Goal: Task Accomplishment & Management: Complete application form

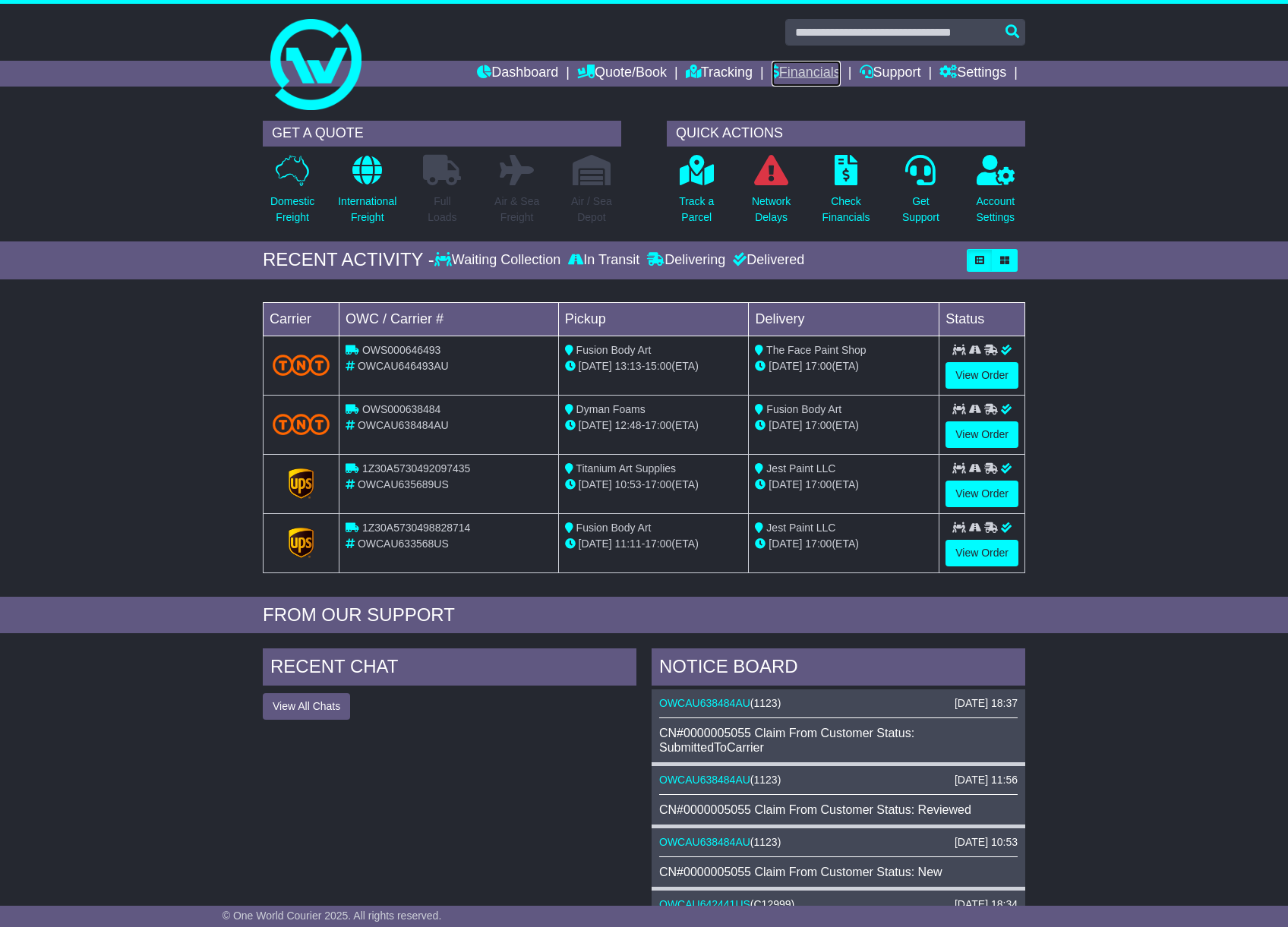
click at [824, 71] on link "Financials" at bounding box center [806, 73] width 69 height 26
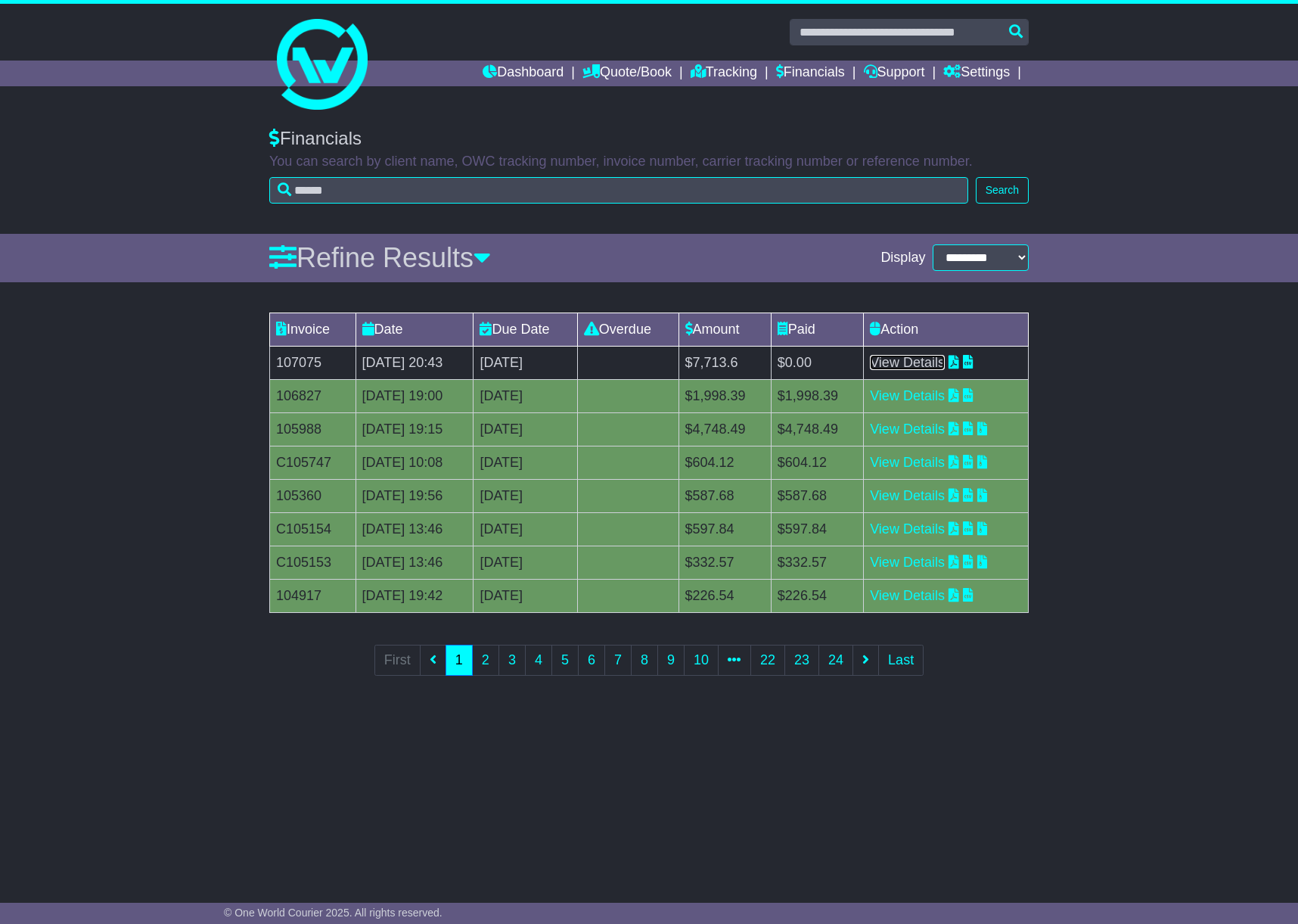
click at [930, 362] on link "View Details" at bounding box center [908, 362] width 75 height 15
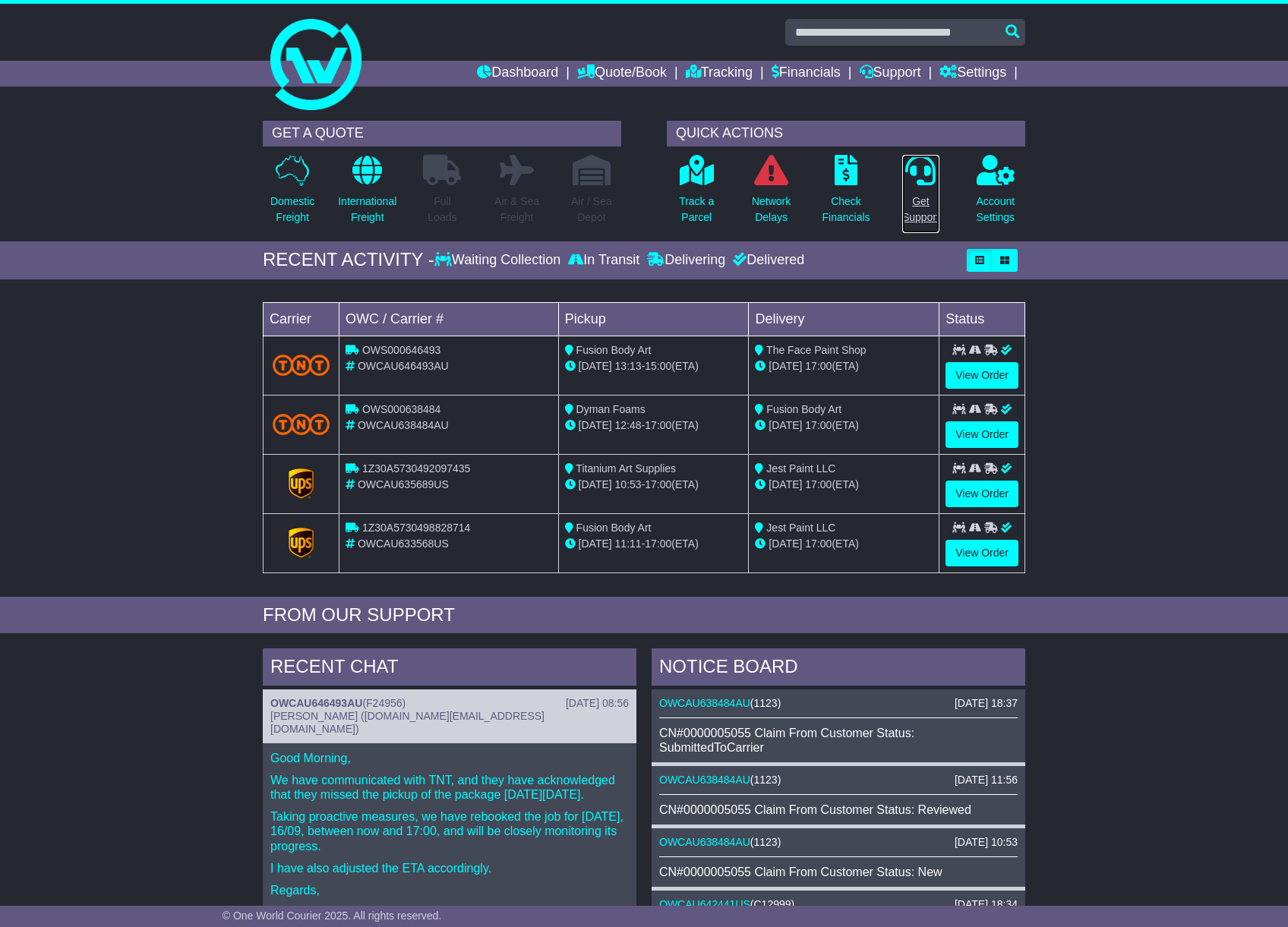
click at [925, 215] on p "Get Support" at bounding box center [920, 209] width 37 height 32
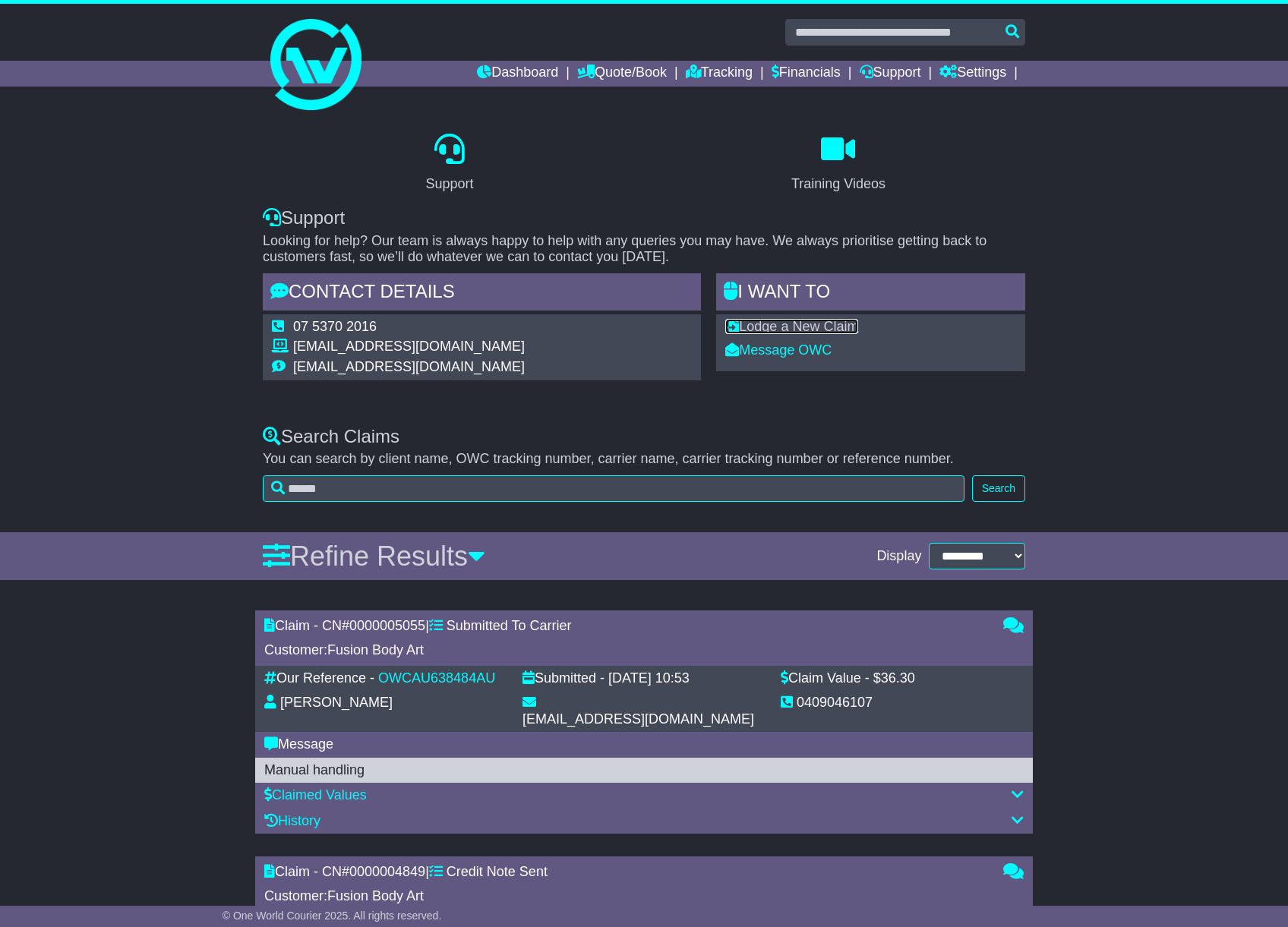
drag, startPoint x: 784, startPoint y: 322, endPoint x: 738, endPoint y: 230, distance: 102.9
click at [784, 320] on link "Lodge a New Claim" at bounding box center [792, 326] width 133 height 15
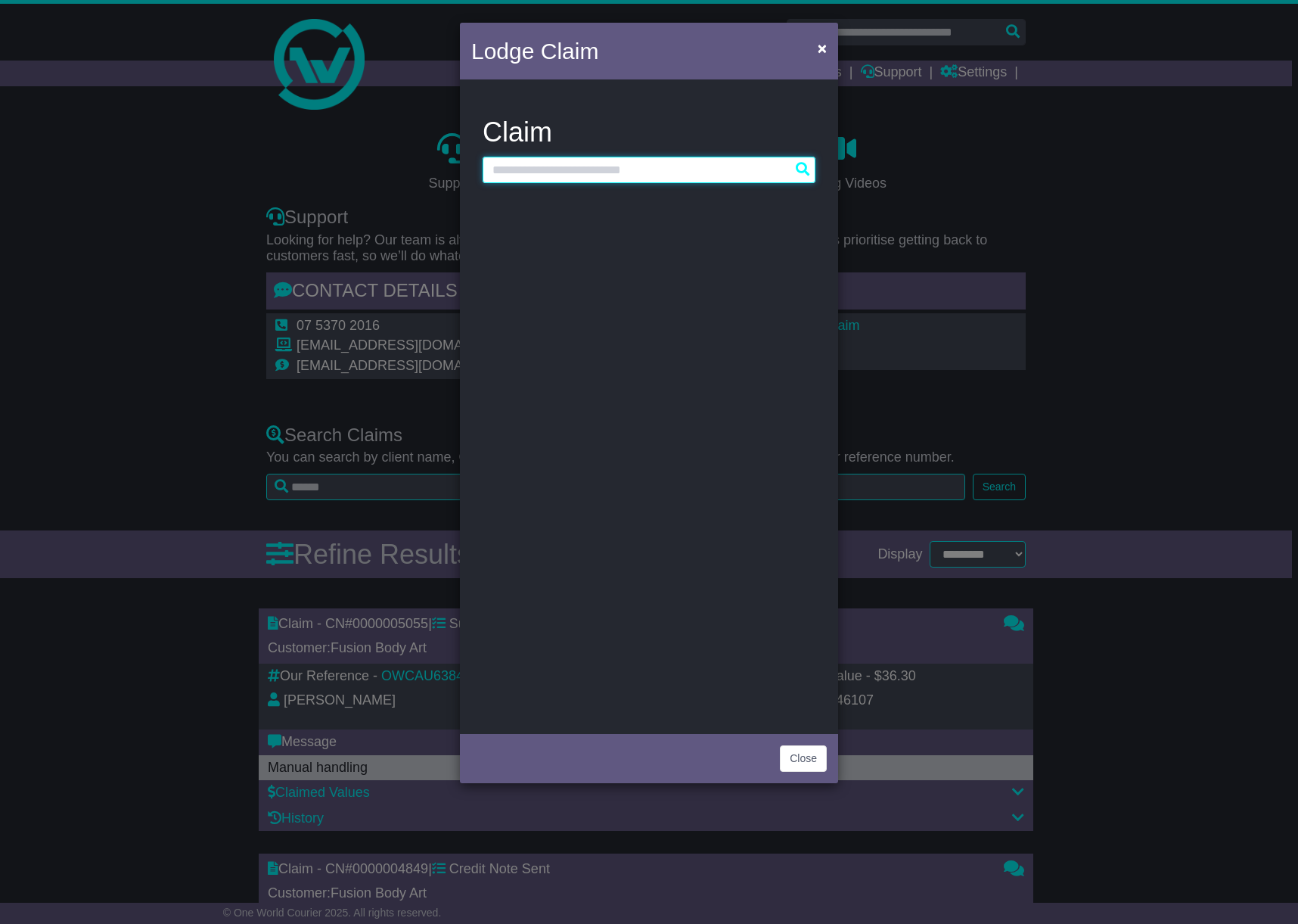
click at [633, 166] on input "text" at bounding box center [649, 170] width 333 height 27
paste input "**********"
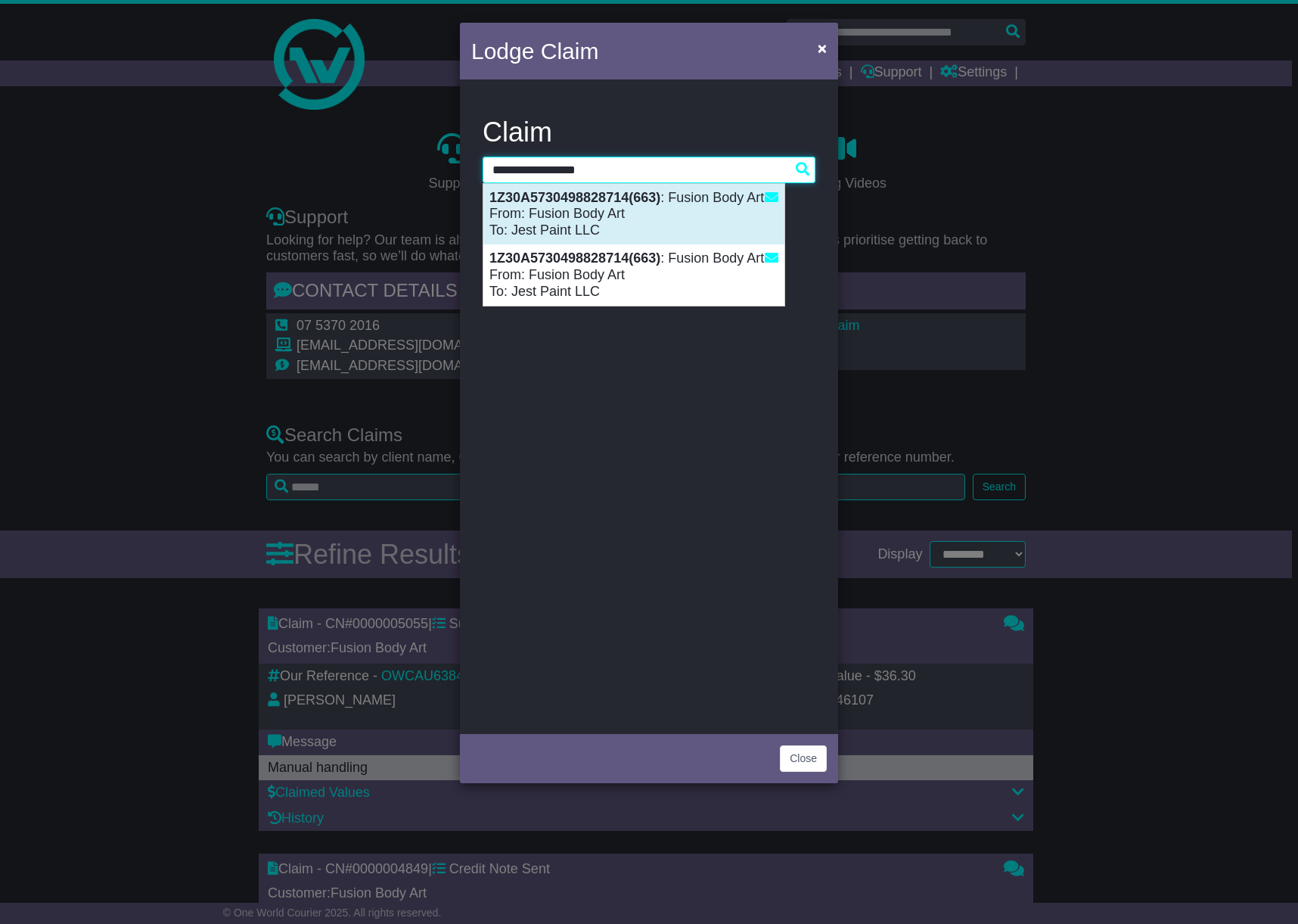
click at [634, 202] on strong "1Z30A5730498828714(663)" at bounding box center [575, 197] width 171 height 15
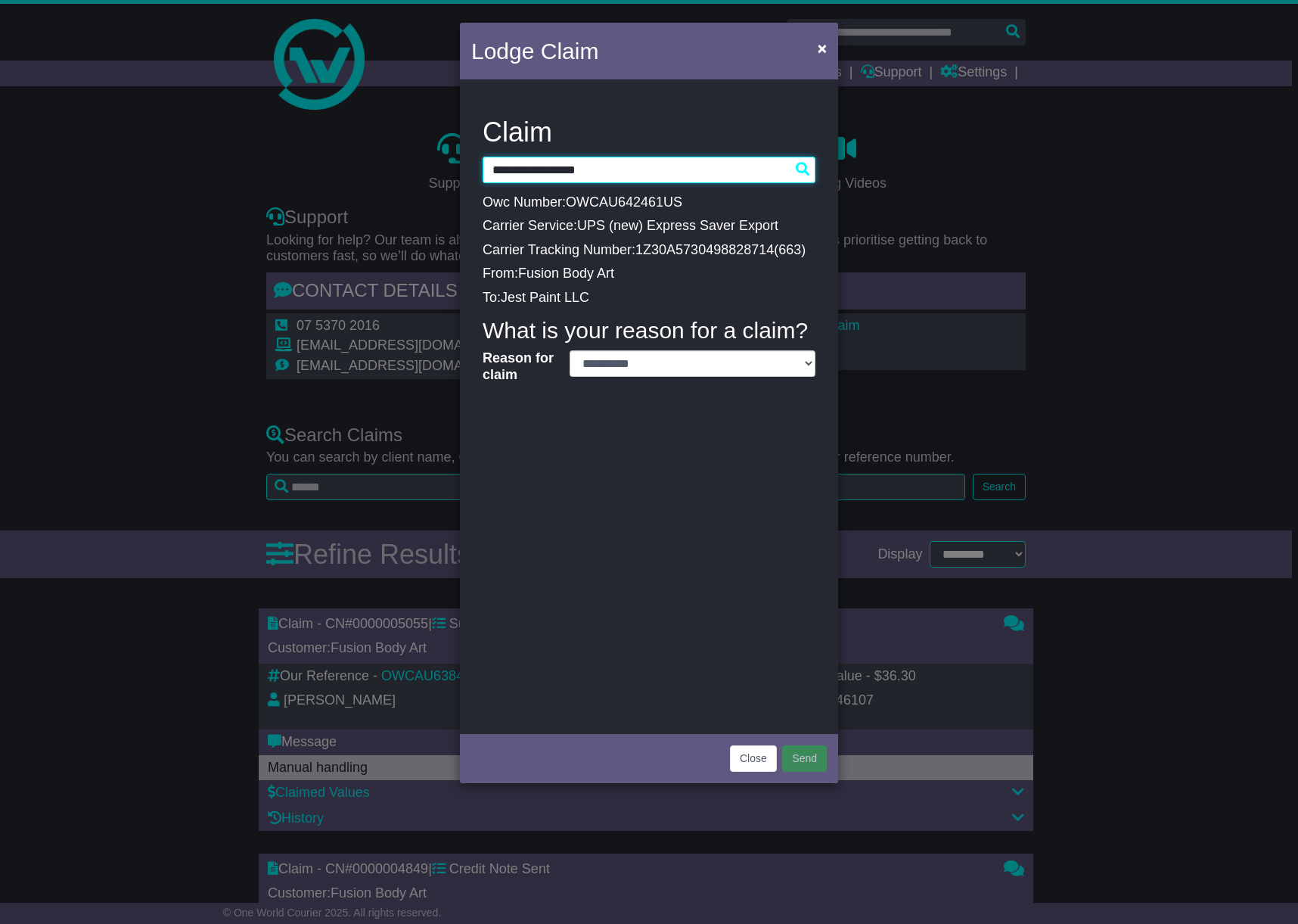
type input "**********"
click at [675, 357] on select "**********" at bounding box center [692, 364] width 246 height 27
select select "**********"
click at [569, 351] on select "**********" at bounding box center [692, 364] width 246 height 27
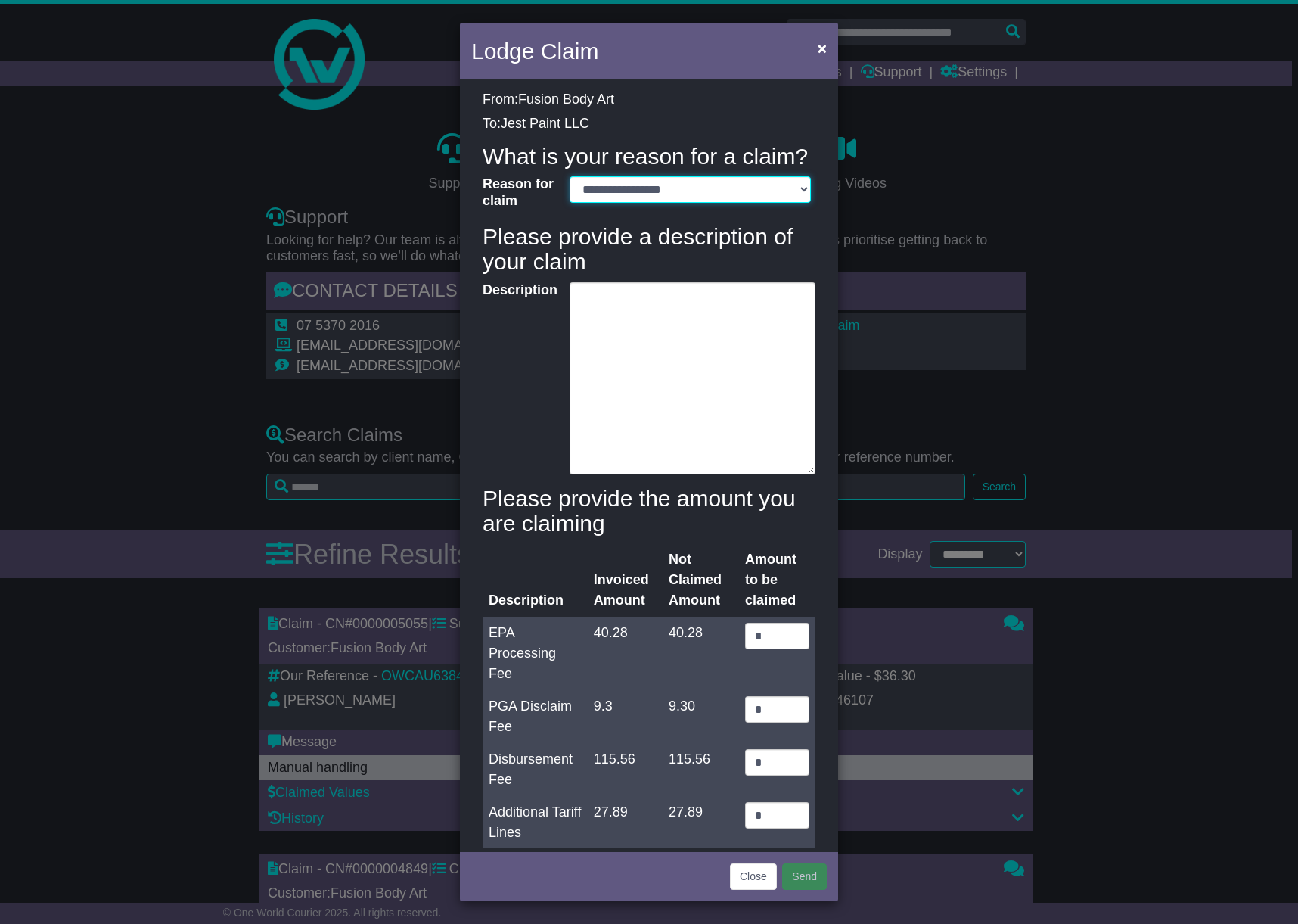
scroll to position [202, 0]
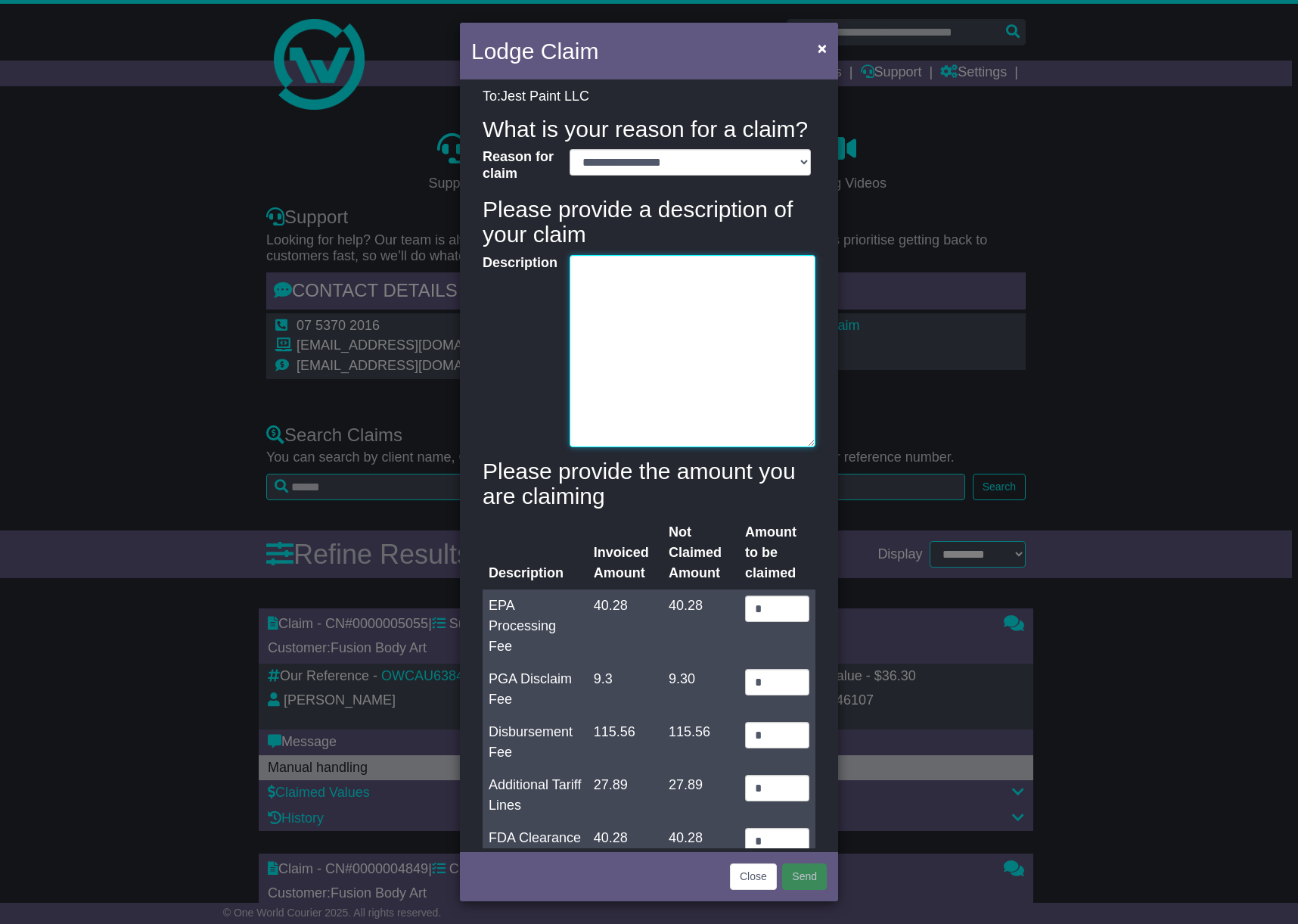
click at [631, 403] on textarea "Description" at bounding box center [692, 351] width 246 height 192
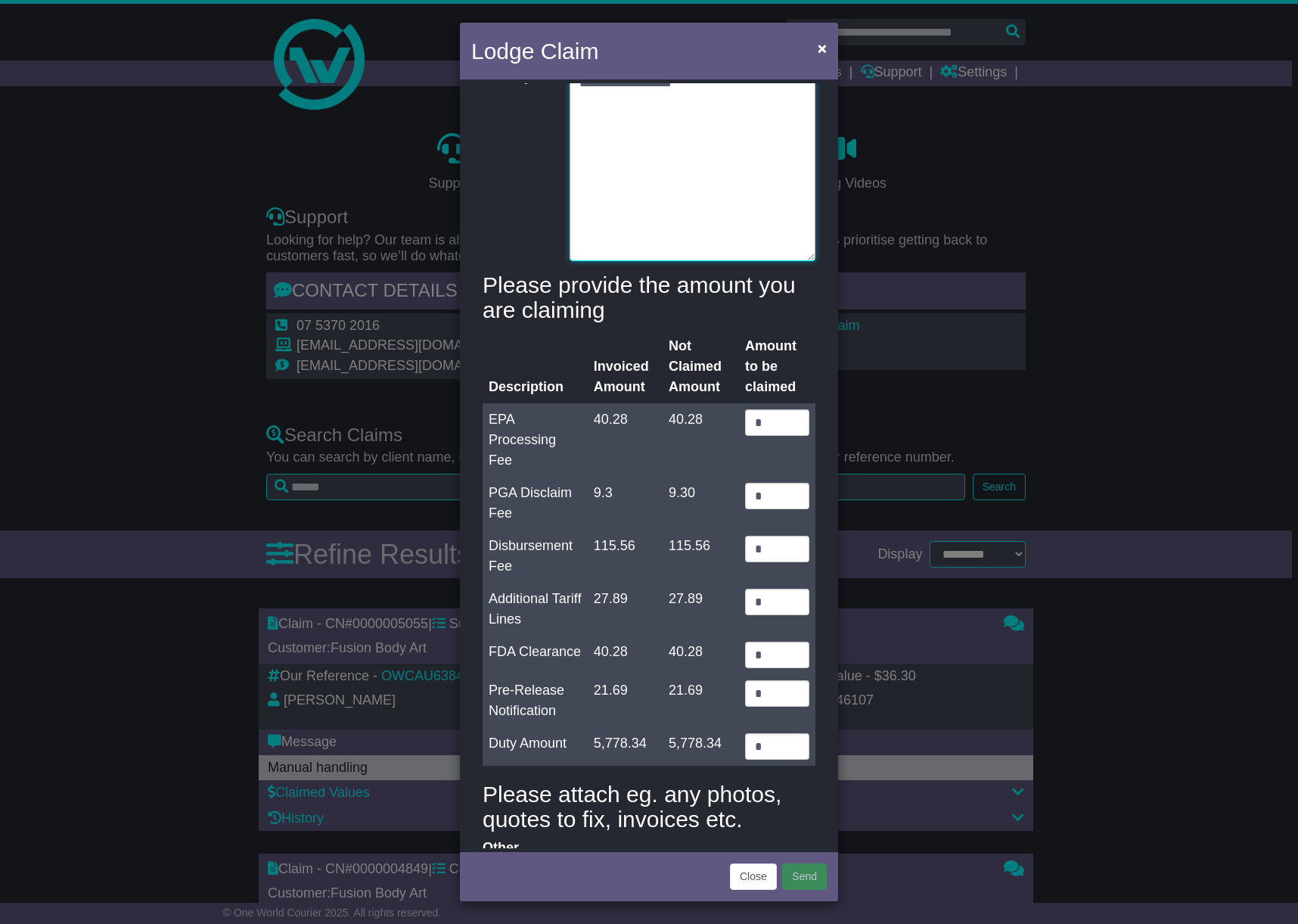
scroll to position [403, 0]
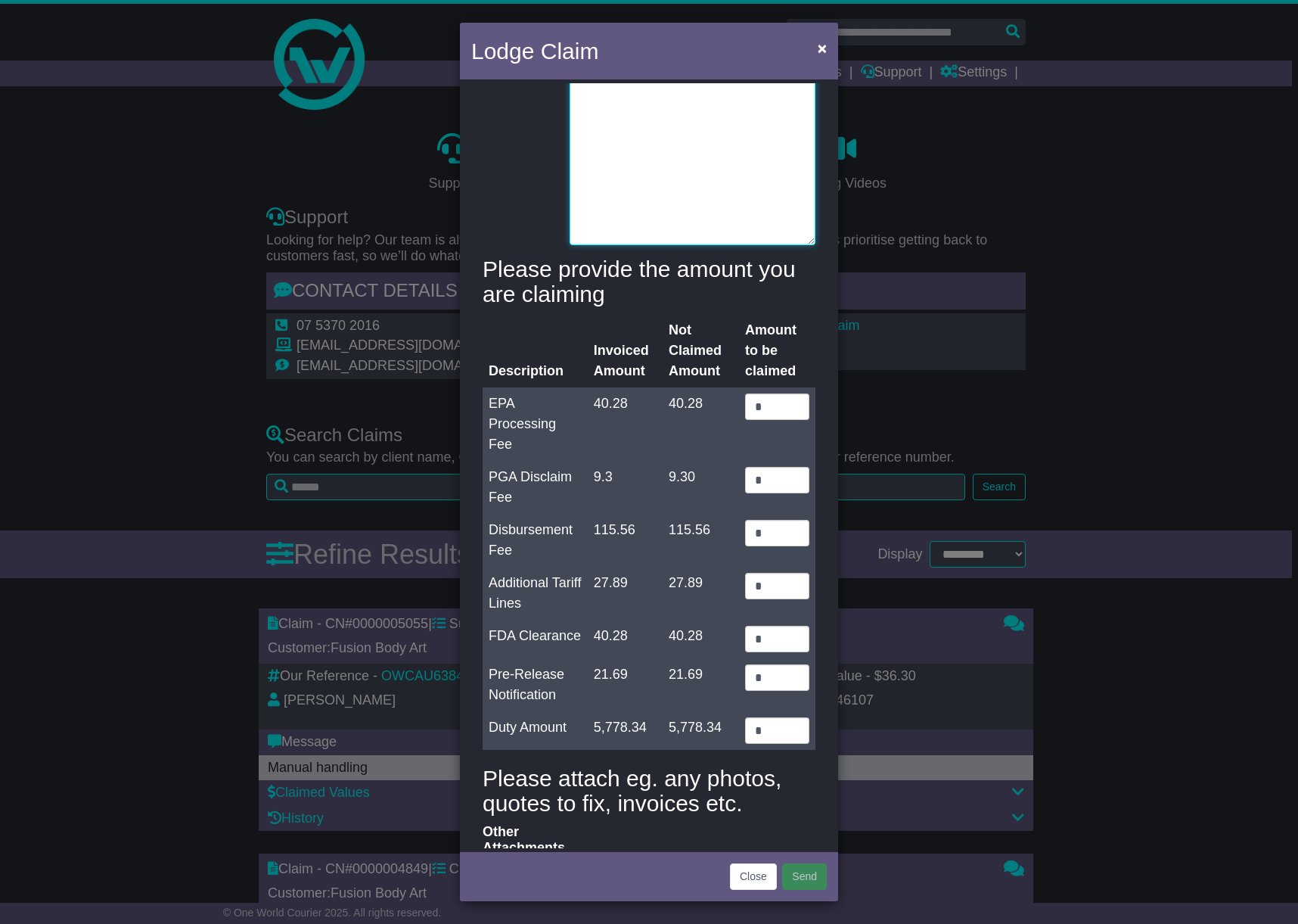
type textarea "**********"
click at [670, 714] on tr "Duty Amount 5,778.34 5,778.34 *" at bounding box center [649, 730] width 333 height 38
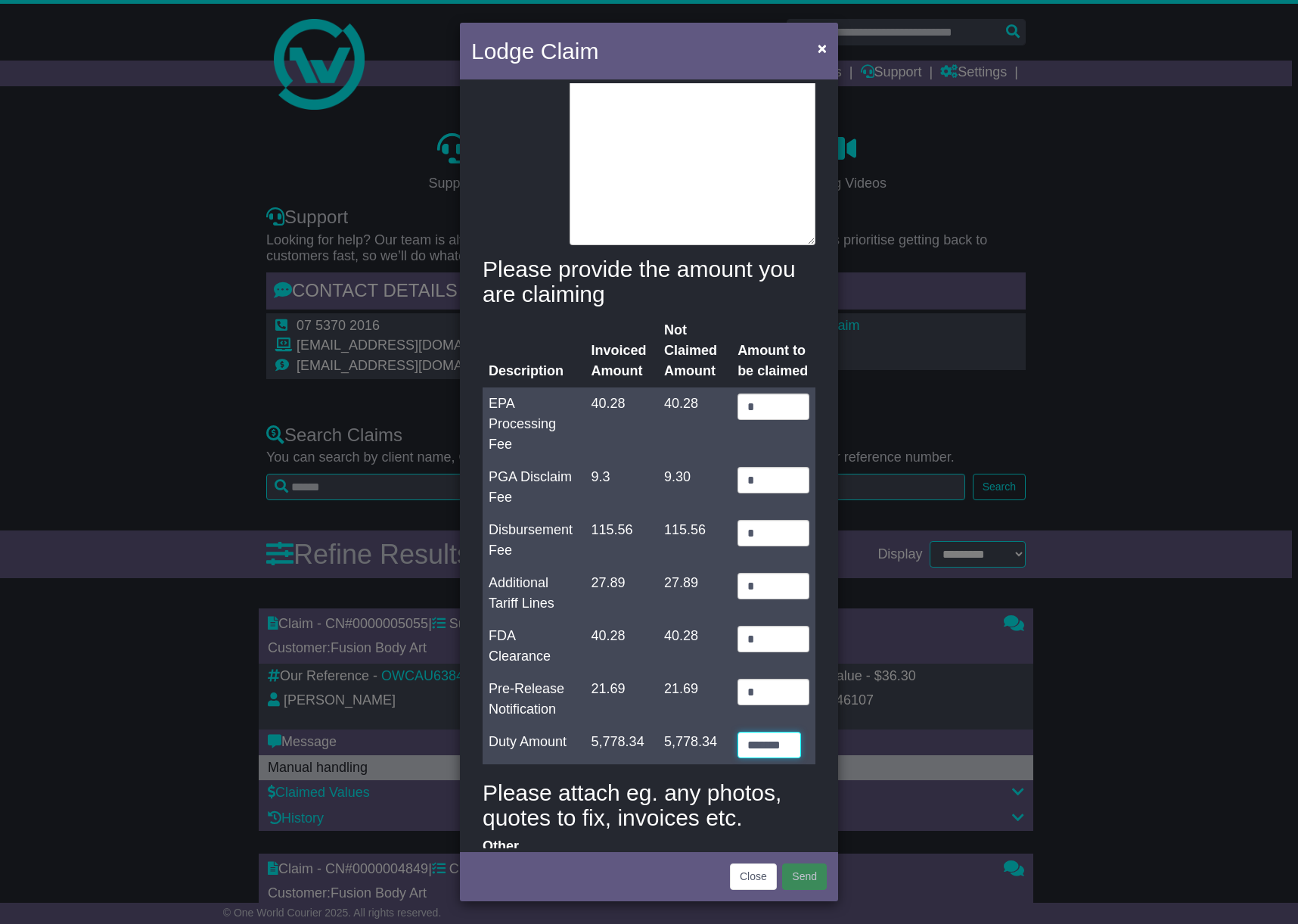
type input "*******"
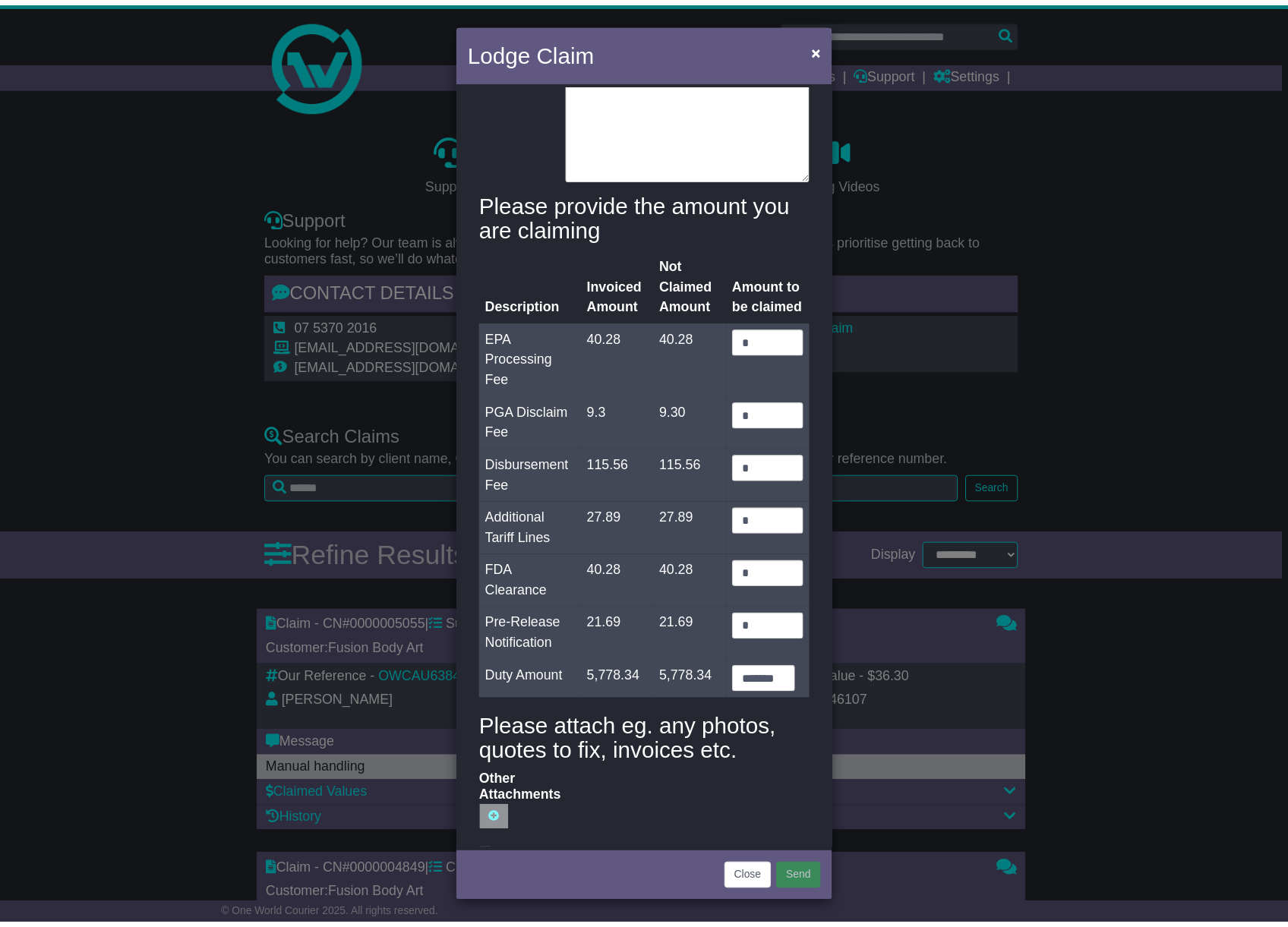
scroll to position [505, 0]
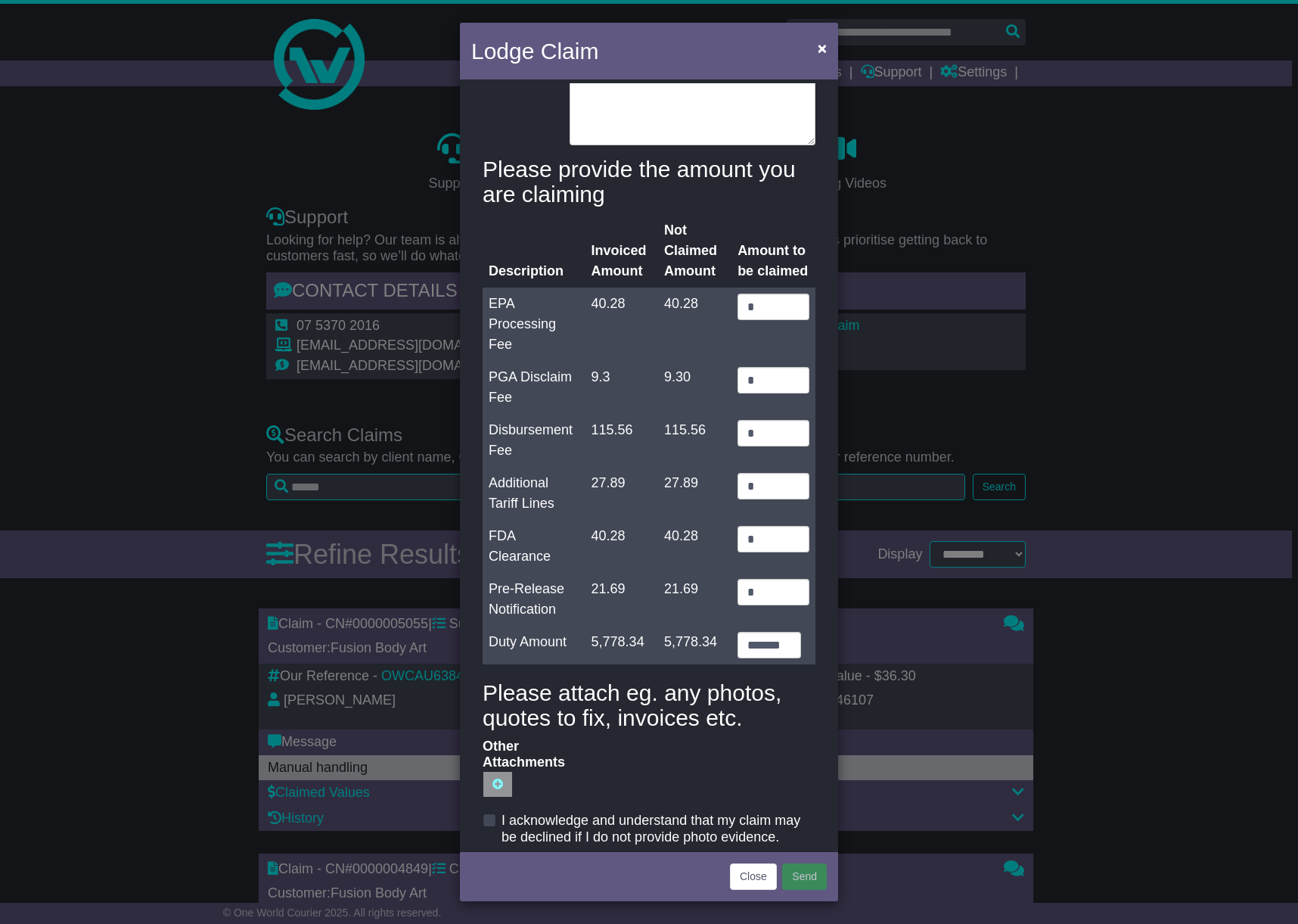
click at [489, 813] on span at bounding box center [489, 819] width 13 height 13
click at [815, 873] on button "Send" at bounding box center [804, 876] width 45 height 27
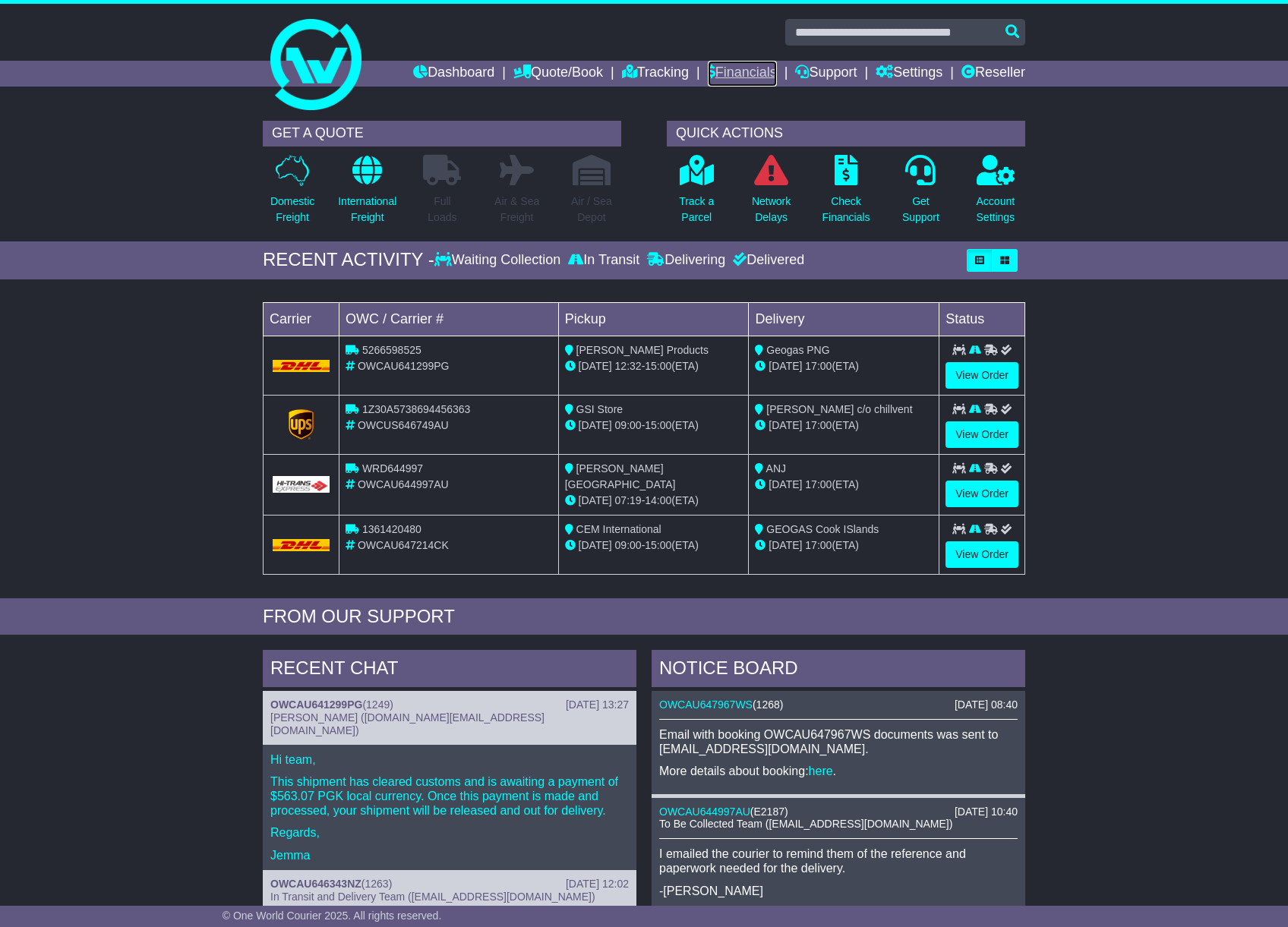
click at [723, 64] on link "Financials" at bounding box center [742, 73] width 69 height 26
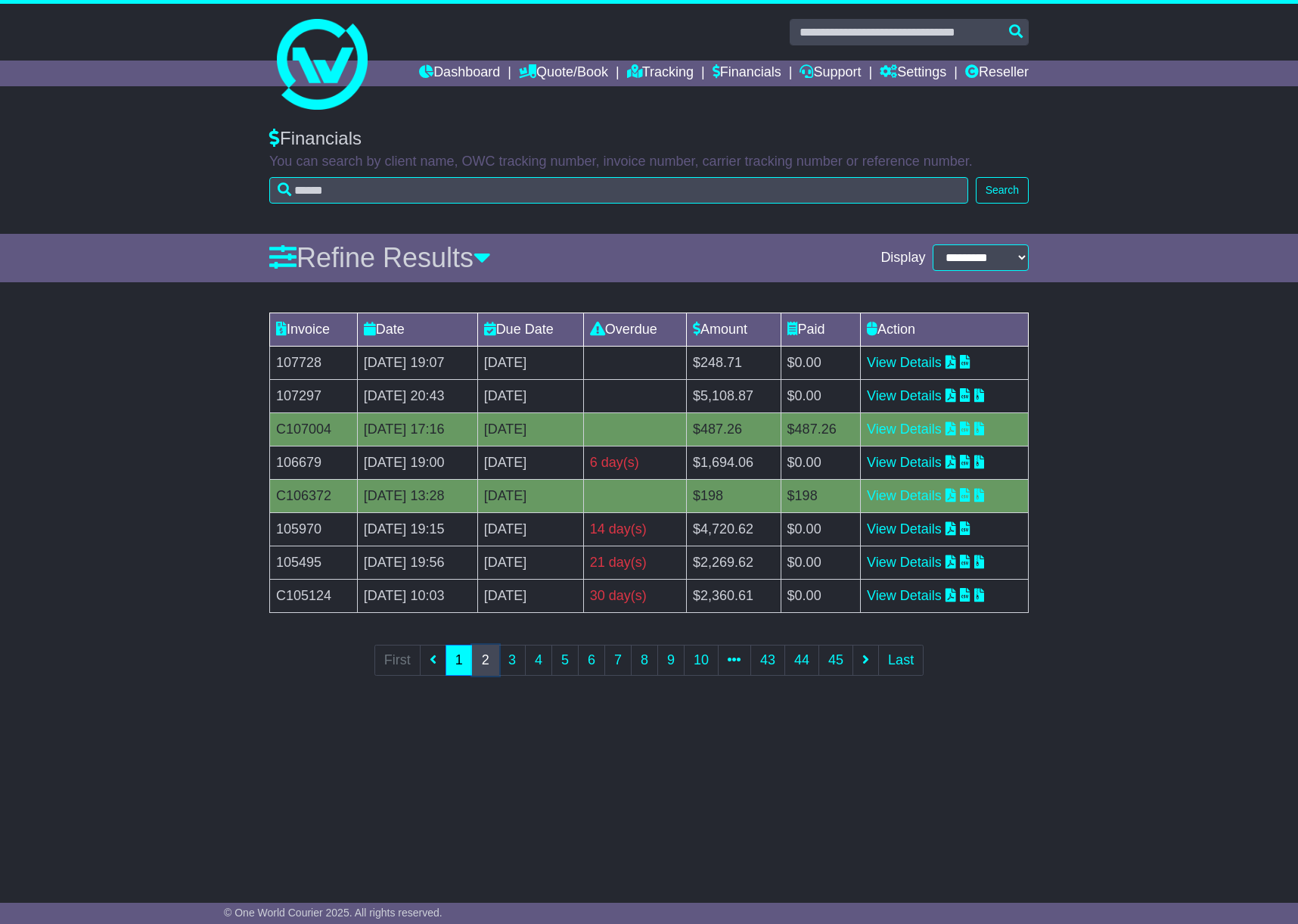
click at [476, 655] on link "2" at bounding box center [485, 660] width 27 height 31
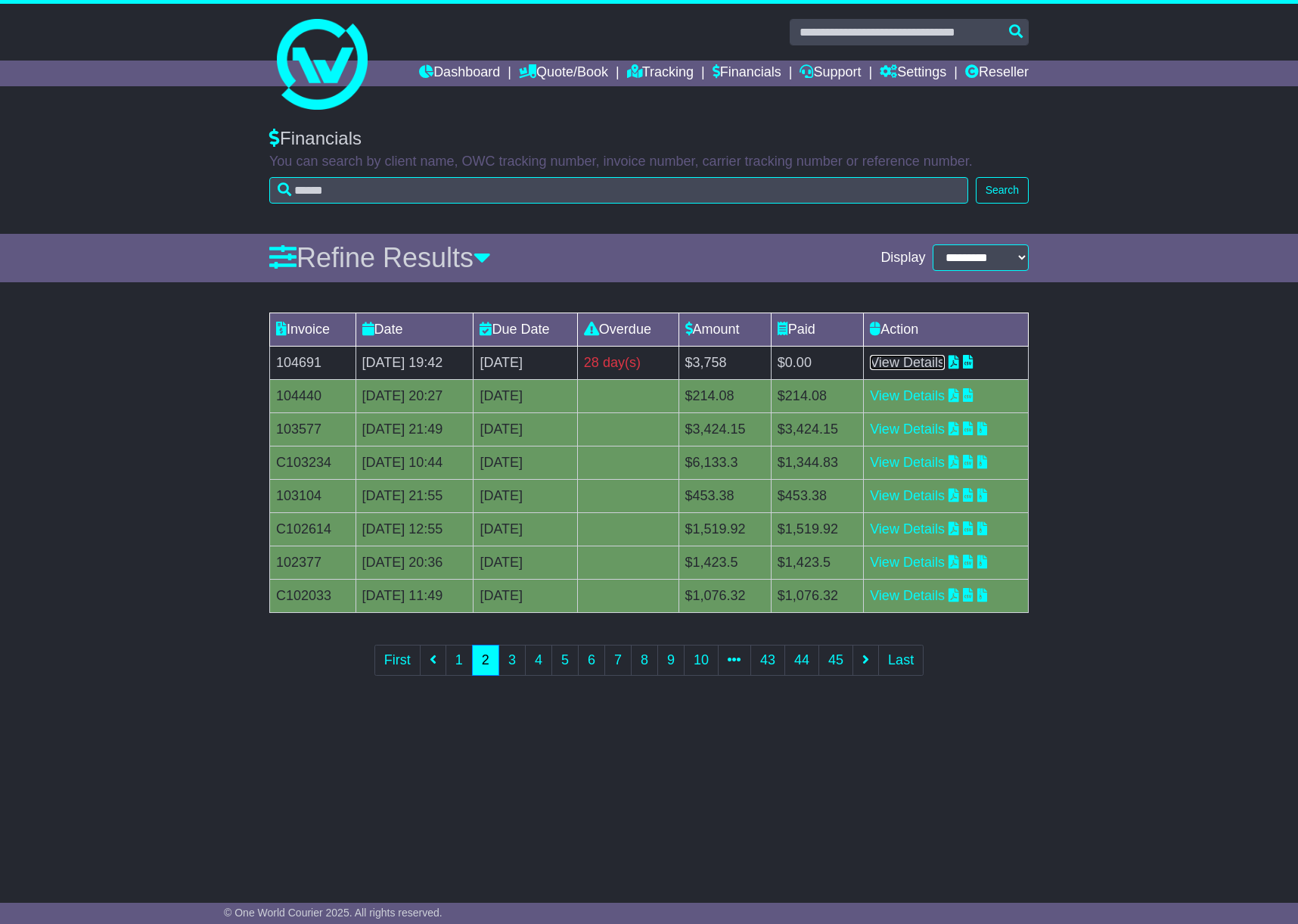
click at [922, 361] on link "View Details" at bounding box center [908, 362] width 75 height 15
click at [452, 658] on link "1" at bounding box center [459, 660] width 27 height 31
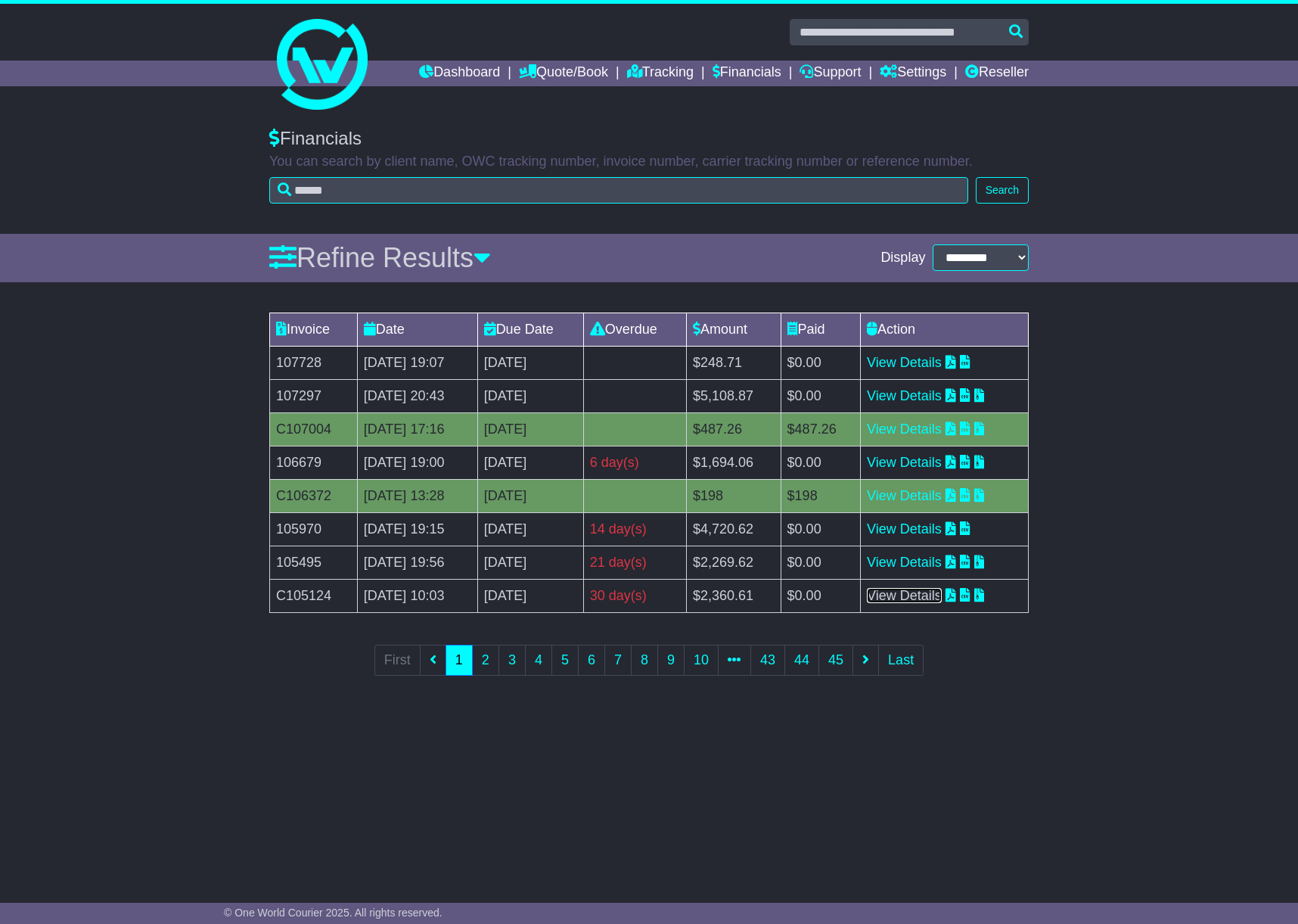
click at [936, 596] on link "View Details" at bounding box center [904, 595] width 75 height 15
click at [942, 564] on link "View Details" at bounding box center [904, 562] width 75 height 15
click at [746, 70] on link "Financials" at bounding box center [747, 73] width 69 height 26
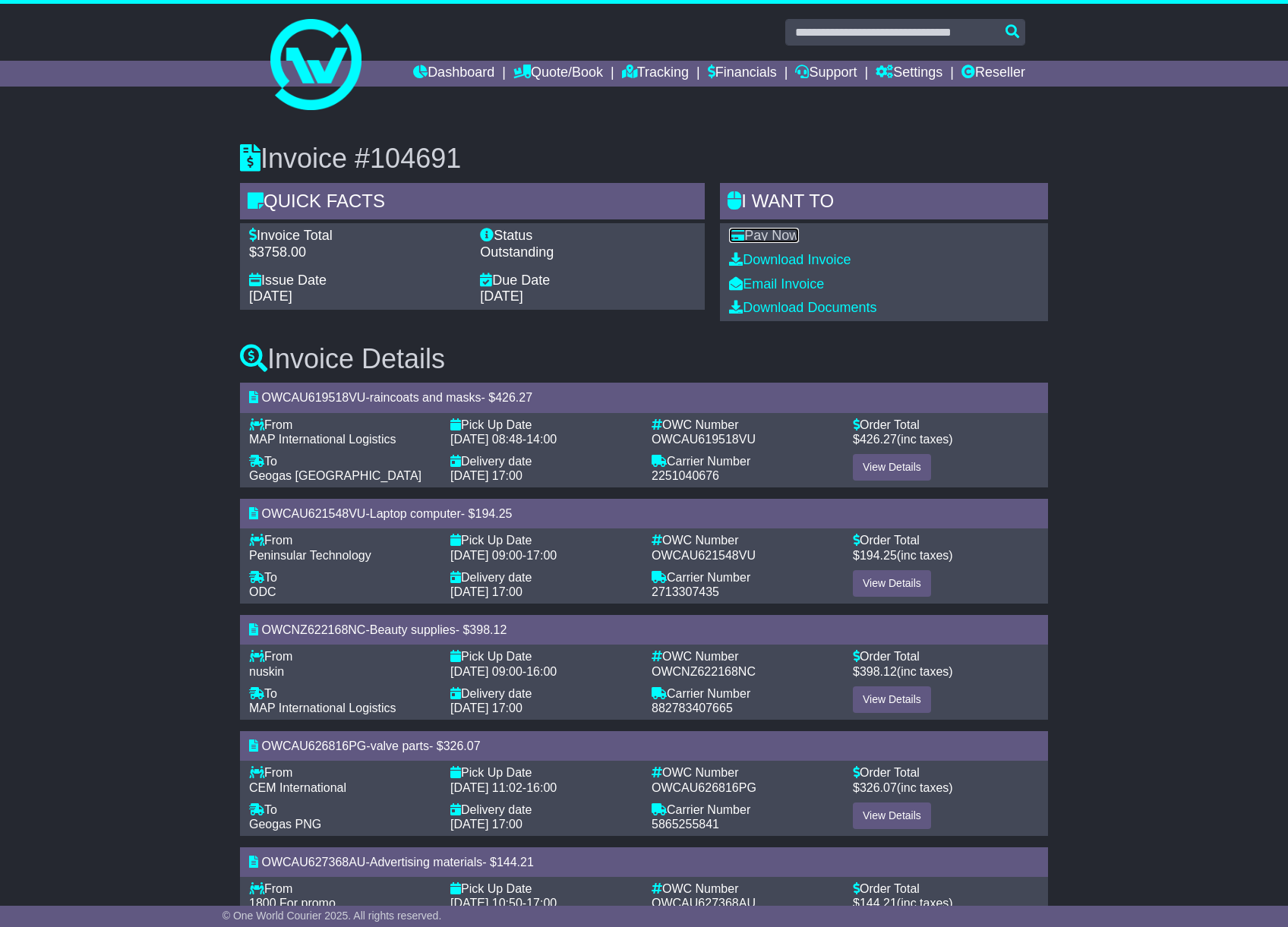
click at [766, 234] on link "Pay Now" at bounding box center [764, 235] width 70 height 15
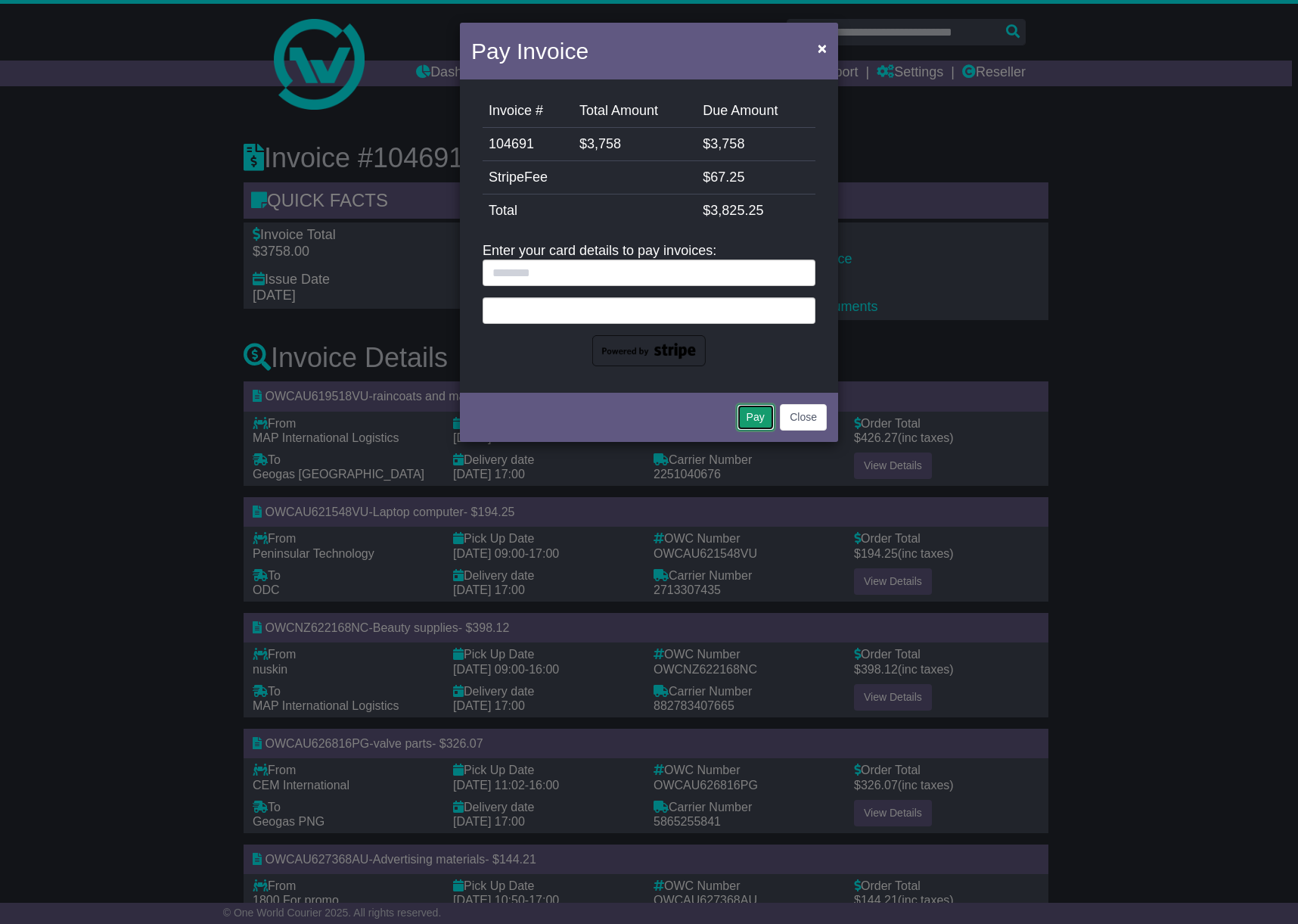
click at [754, 409] on button "Pay" at bounding box center [756, 417] width 37 height 27
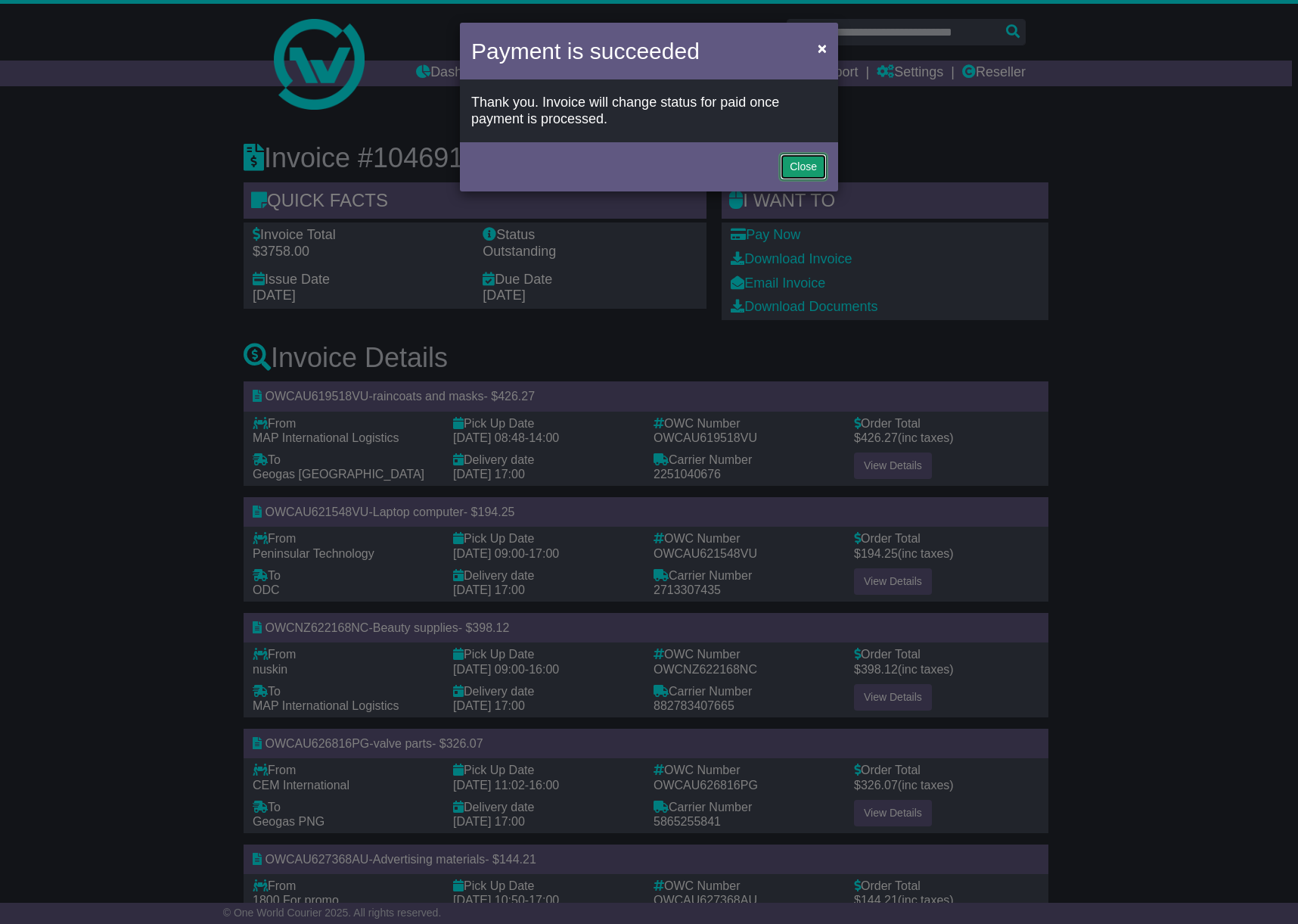
drag, startPoint x: 793, startPoint y: 167, endPoint x: 784, endPoint y: 67, distance: 100.4
click at [796, 165] on button "Close" at bounding box center [804, 167] width 47 height 27
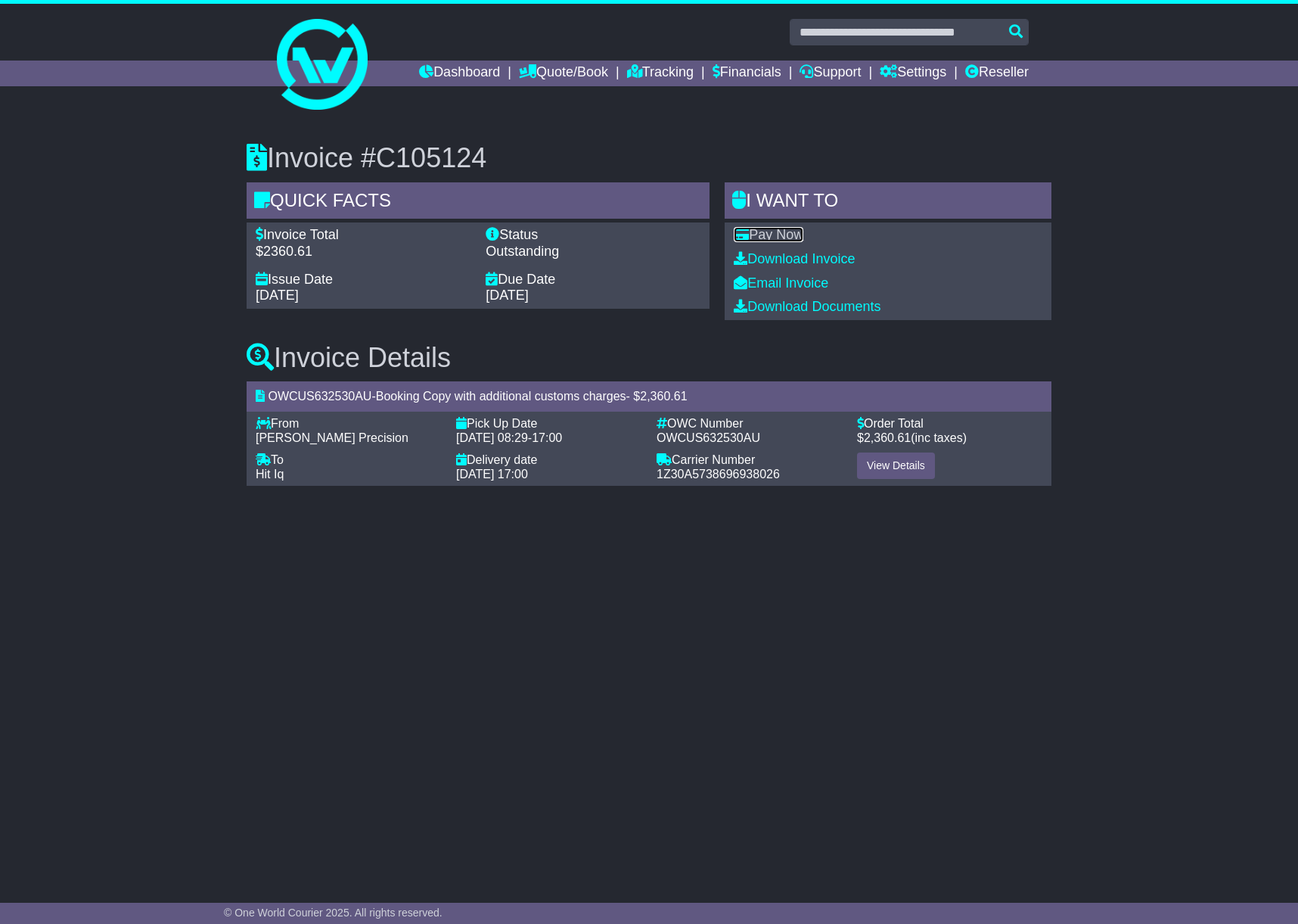
drag, startPoint x: 0, startPoint y: 0, endPoint x: 781, endPoint y: 230, distance: 814.2
click at [781, 230] on link "Pay Now" at bounding box center [768, 234] width 70 height 15
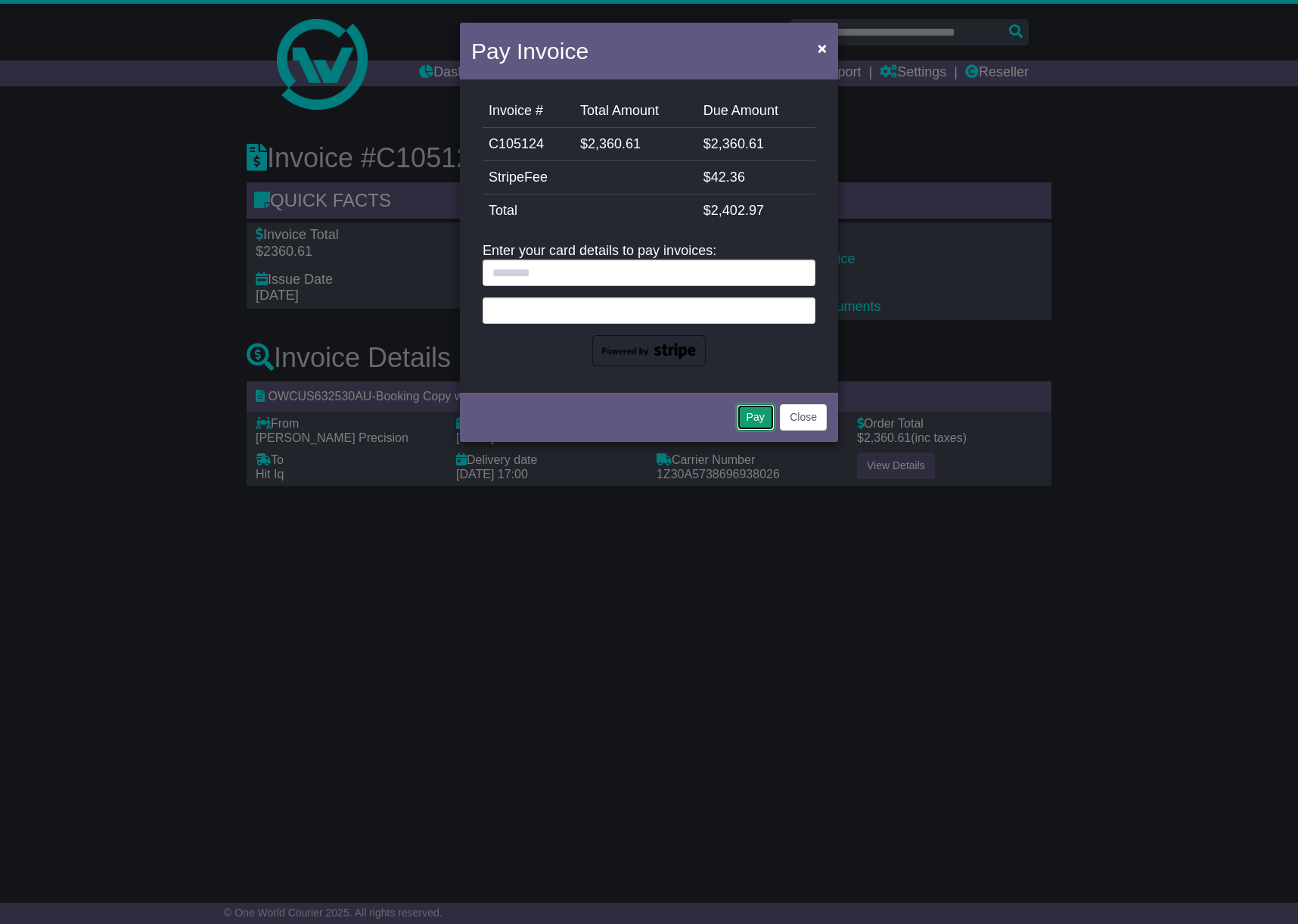
click at [748, 422] on button "Pay" at bounding box center [756, 417] width 37 height 27
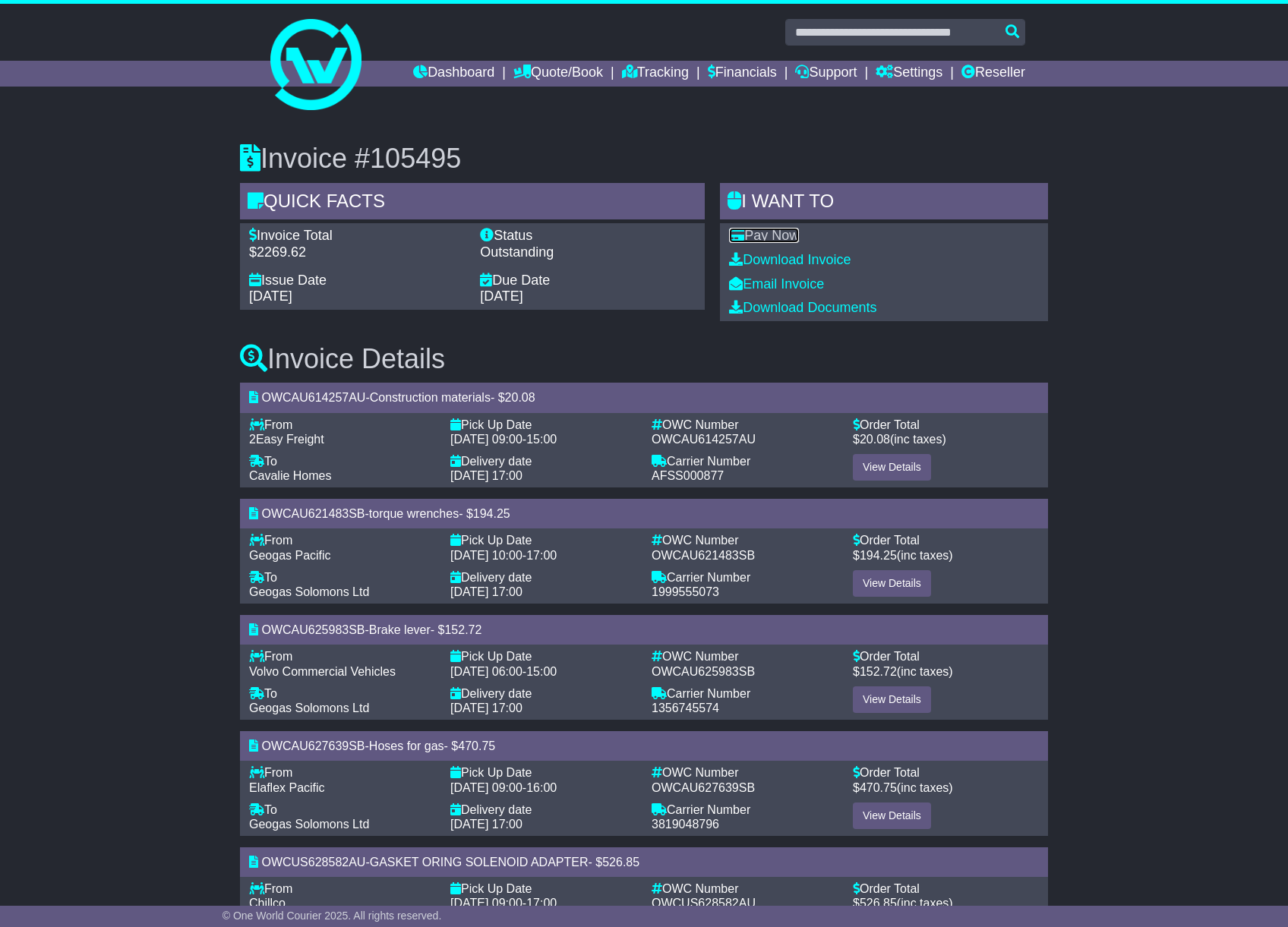
click at [781, 230] on link "Pay Now" at bounding box center [764, 235] width 70 height 15
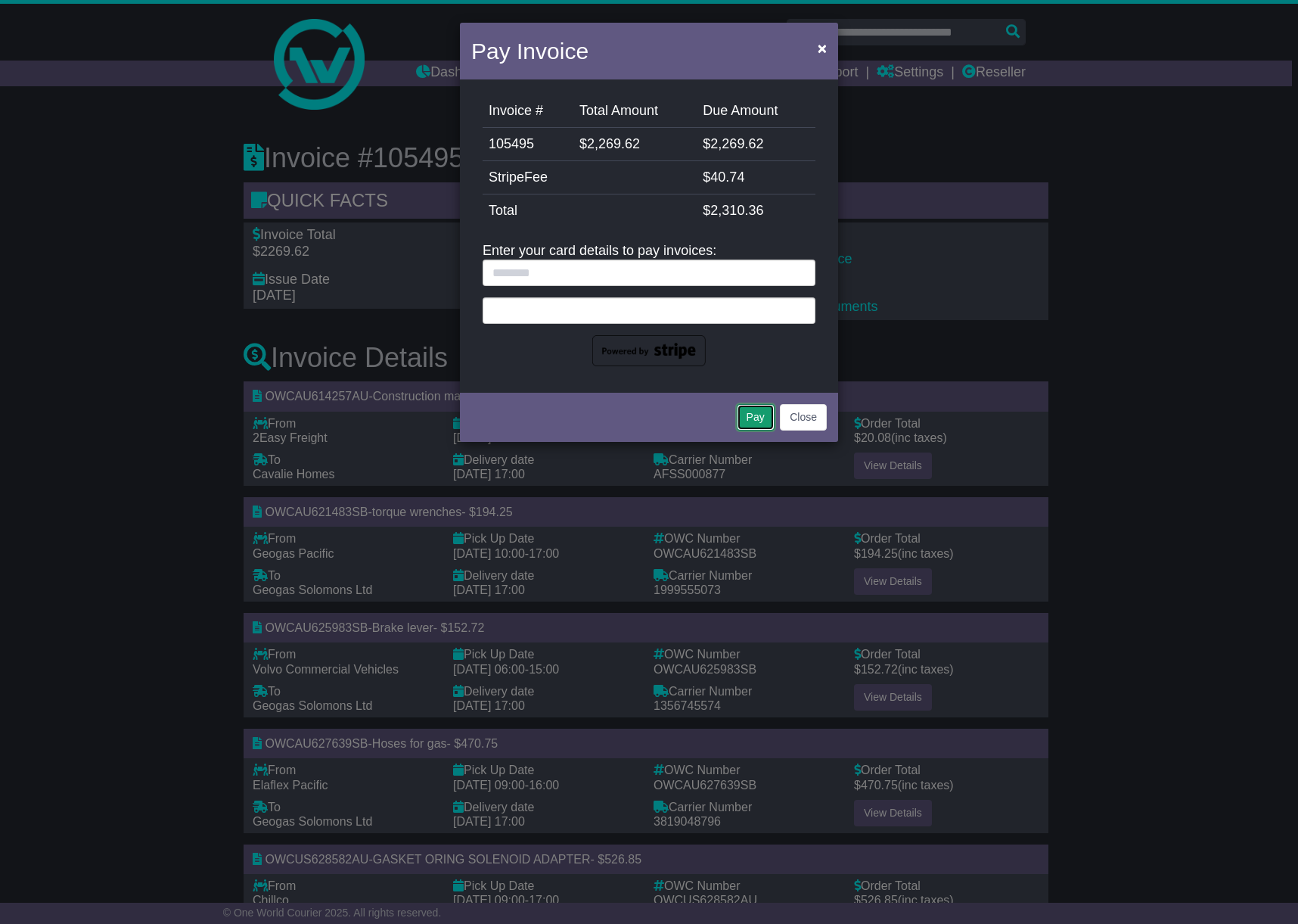
click at [754, 416] on button "Pay" at bounding box center [756, 417] width 37 height 27
